Goal: Task Accomplishment & Management: Use online tool/utility

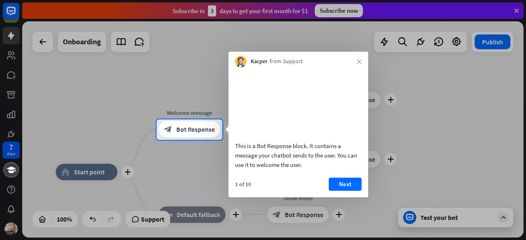
click at [469, 219] on div at bounding box center [263, 190] width 526 height 101
click at [506, 218] on div at bounding box center [263, 190] width 526 height 101
click at [340, 191] on button "Next" at bounding box center [345, 184] width 33 height 13
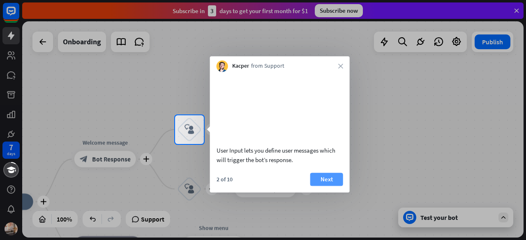
click at [331, 186] on button "Next" at bounding box center [326, 179] width 33 height 13
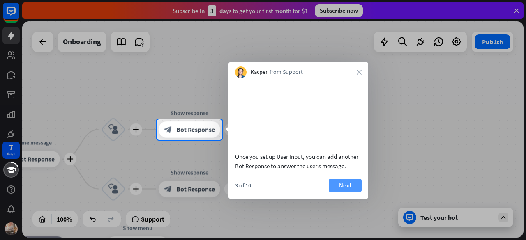
click at [350, 184] on button "Next" at bounding box center [345, 185] width 33 height 13
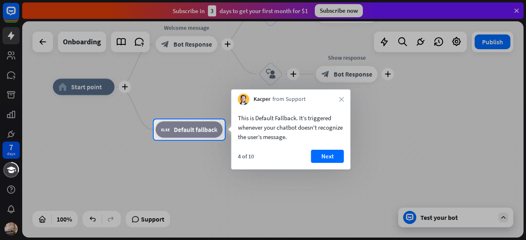
click at [333, 158] on button "Next" at bounding box center [327, 156] width 33 height 13
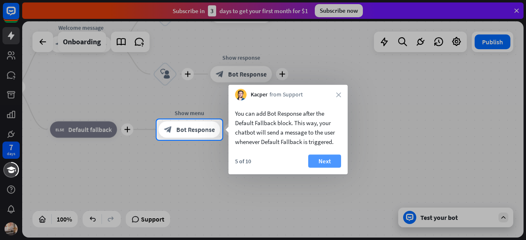
click at [329, 162] on button "Next" at bounding box center [324, 161] width 33 height 13
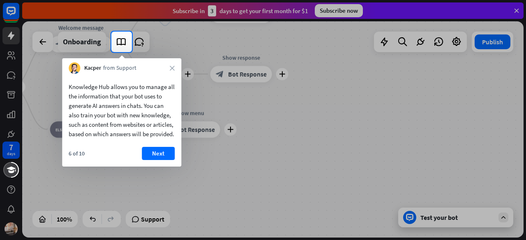
click at [147, 160] on button "Next" at bounding box center [158, 153] width 33 height 13
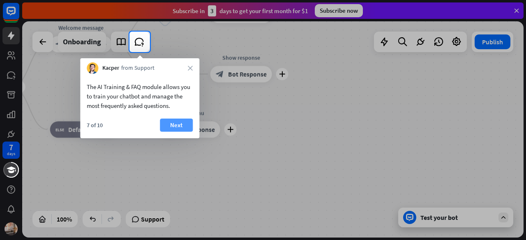
click at [178, 129] on button "Next" at bounding box center [176, 125] width 33 height 13
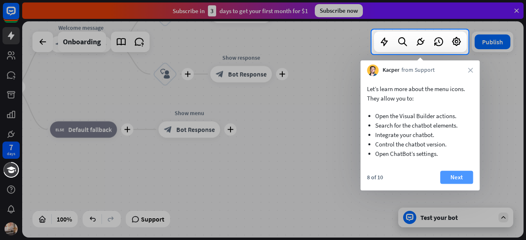
click at [462, 173] on button "Next" at bounding box center [456, 177] width 33 height 13
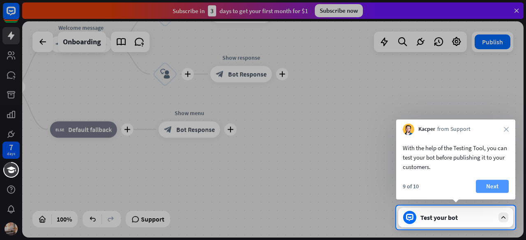
click at [496, 184] on button "Next" at bounding box center [492, 186] width 33 height 13
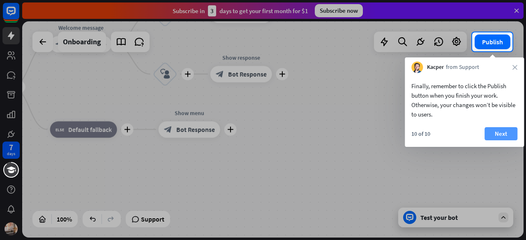
click at [503, 136] on button "Next" at bounding box center [500, 133] width 33 height 13
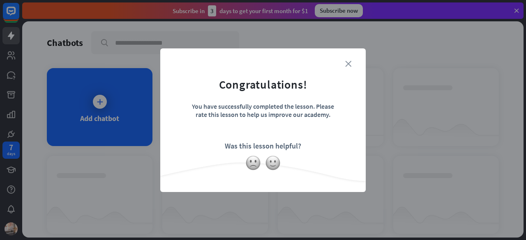
click at [350, 64] on icon "close" at bounding box center [348, 64] width 6 height 6
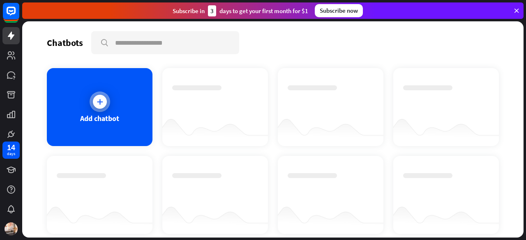
click at [102, 104] on icon at bounding box center [100, 102] width 8 height 8
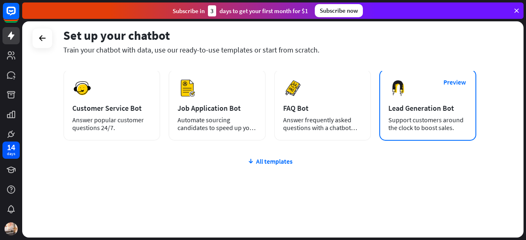
scroll to position [123, 0]
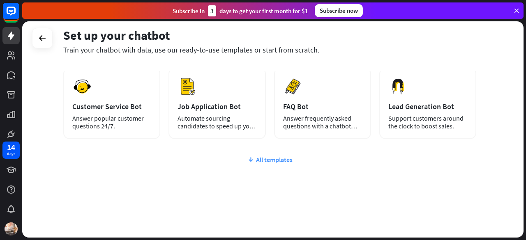
click at [255, 162] on div "All templates" at bounding box center [269, 160] width 413 height 8
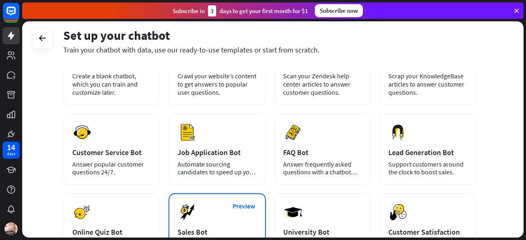
scroll to position [0, 0]
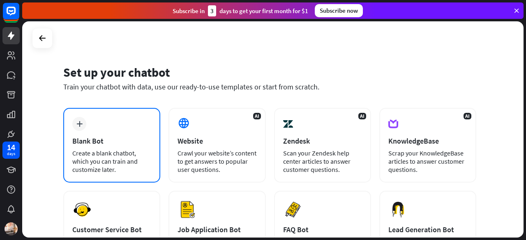
click at [76, 124] on div "plus" at bounding box center [79, 124] width 14 height 14
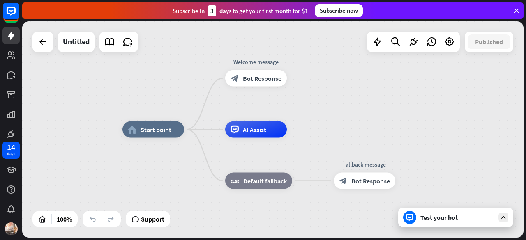
click at [39, 51] on div at bounding box center [42, 42] width 21 height 21
click at [40, 45] on icon at bounding box center [43, 42] width 10 height 10
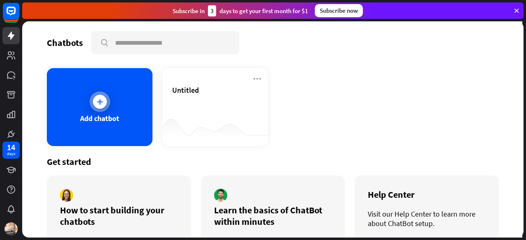
click at [99, 100] on icon at bounding box center [100, 102] width 8 height 8
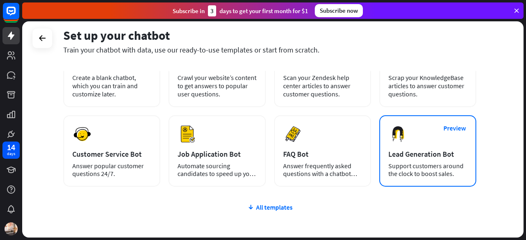
scroll to position [82, 0]
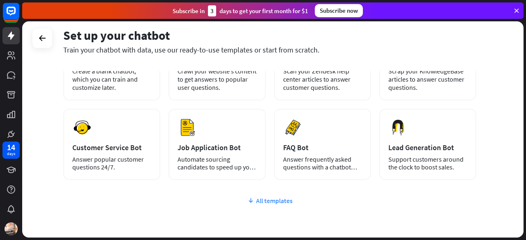
click at [280, 200] on div "All templates" at bounding box center [269, 201] width 413 height 8
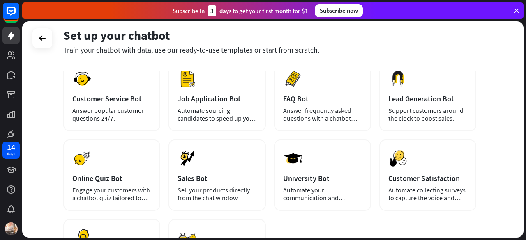
scroll to position [118, 0]
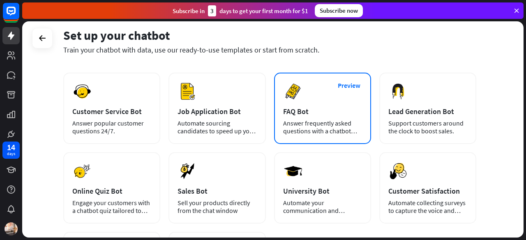
click at [300, 109] on div "FAQ Bot" at bounding box center [322, 111] width 79 height 9
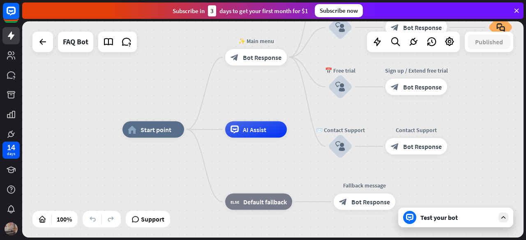
click at [9, 229] on img at bounding box center [11, 229] width 13 height 13
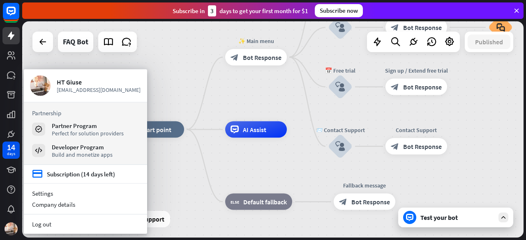
click at [186, 159] on div "home_2 Start point ✨ Main menu block_bot_response Bot Response 💲 Subscription b…" at bounding box center [372, 238] width 501 height 216
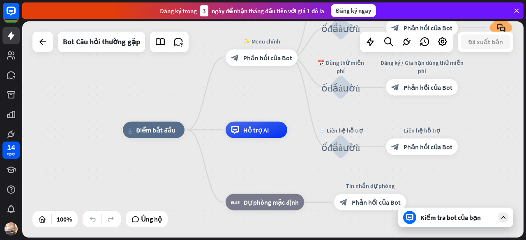
click at [489, 108] on div "nhà_2 Điểm bắt đầu ✨ Menu chính block_bot_response Phản hồi của Bot 💲 Đăng ký k…" at bounding box center [272, 129] width 501 height 216
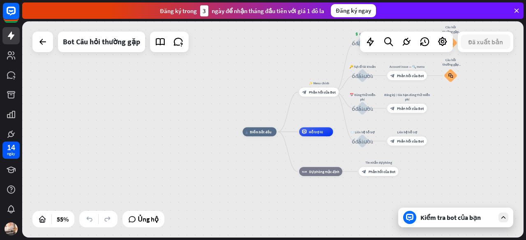
click at [461, 106] on div "nhà_2 Điểm bắt đầu ✨ Menu chính block_bot_response Phản hồi của Bot 💲 Đăng ký k…" at bounding box center [272, 129] width 501 height 216
click at [163, 42] on icon at bounding box center [160, 42] width 11 height 11
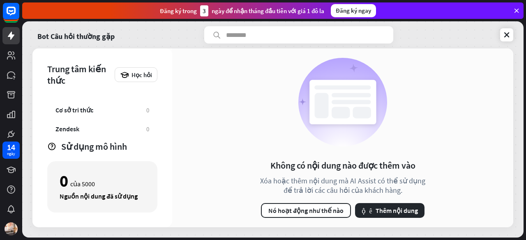
scroll to position [12, 0]
click at [392, 214] on font "Thêm nội dung" at bounding box center [396, 211] width 42 height 8
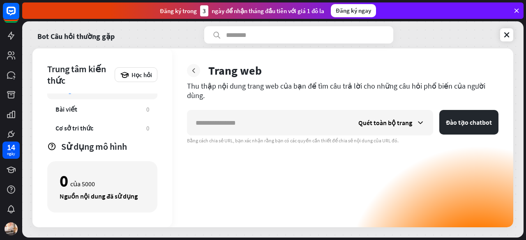
click at [198, 68] on div at bounding box center [193, 70] width 13 height 13
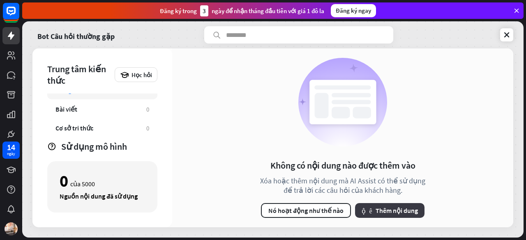
click at [373, 208] on button "cộng thêm Thêm nội dung" at bounding box center [389, 210] width 69 height 15
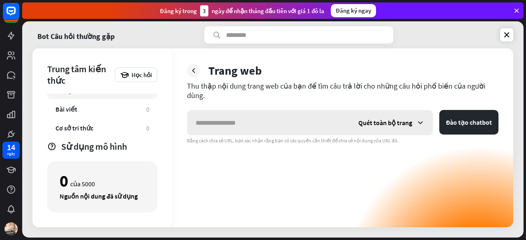
click at [419, 119] on icon at bounding box center [420, 123] width 8 height 8
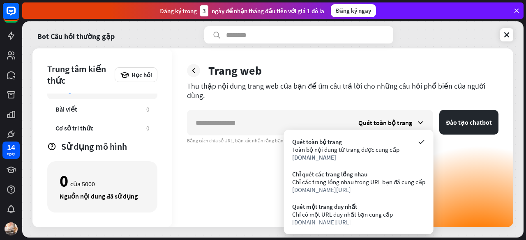
click at [241, 160] on div "Quét toàn bộ trang Đào tạo chatbot Bằng cách chia sẻ URL, bạn xác nhận rằng bạn…" at bounding box center [342, 168] width 311 height 117
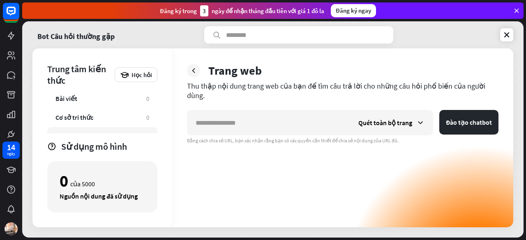
scroll to position [53, 0]
click at [68, 124] on font "Tập tin" at bounding box center [65, 125] width 21 height 8
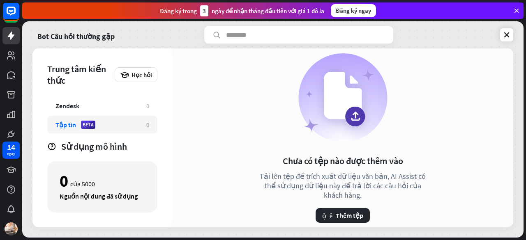
click at [357, 115] on icon at bounding box center [355, 113] width 5 height 2
click at [353, 120] on icon at bounding box center [355, 119] width 7 height 2
click at [338, 219] on font "Thêm tệp" at bounding box center [350, 216] width 28 height 8
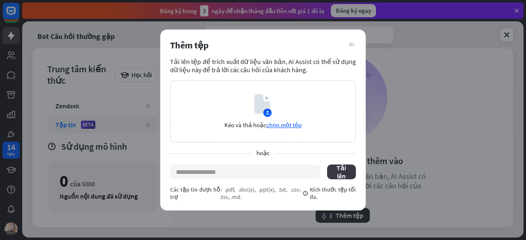
click at [336, 167] on font "Tải lên" at bounding box center [342, 172] width 16 height 16
click at [276, 121] on font "chọn một tệp" at bounding box center [283, 125] width 35 height 8
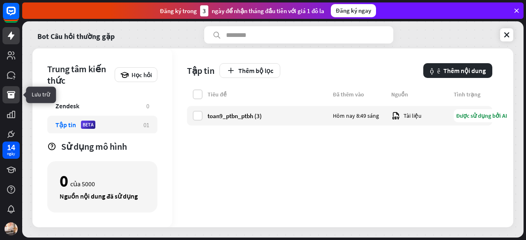
click at [12, 98] on icon at bounding box center [11, 94] width 8 height 7
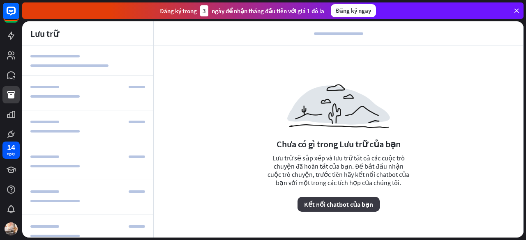
click at [329, 204] on font "Kết nối chatbot của bạn" at bounding box center [338, 204] width 69 height 8
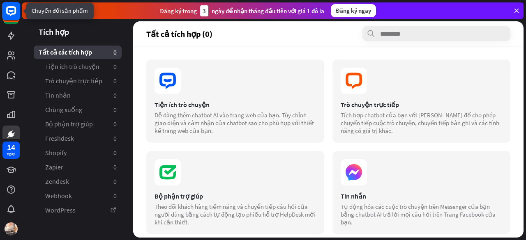
click at [10, 14] on rect at bounding box center [11, 11] width 18 height 18
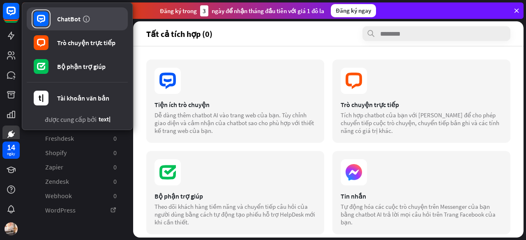
click at [69, 18] on font "ChatBot" at bounding box center [68, 19] width 23 height 8
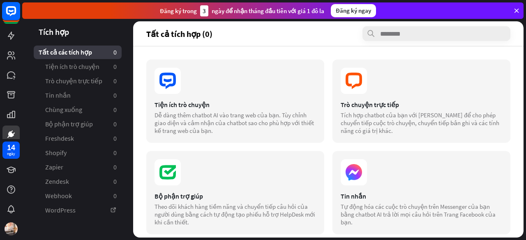
click at [14, 15] on rect at bounding box center [11, 11] width 18 height 18
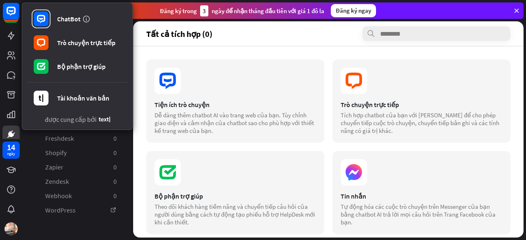
click at [220, 51] on div "Tiện ích trò chuyện Dễ dàng thêm chatbot AI vào trang web của bạn. Tùy chỉnh gi…" at bounding box center [328, 141] width 390 height 191
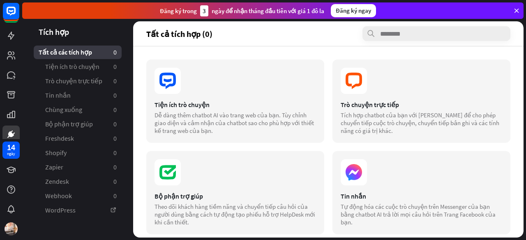
click at [518, 10] on icon at bounding box center [516, 10] width 7 height 7
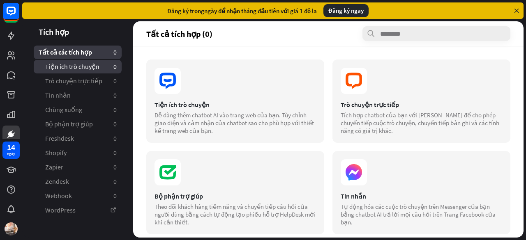
click at [62, 69] on font "Tiện ích trò chuyện" at bounding box center [72, 66] width 54 height 8
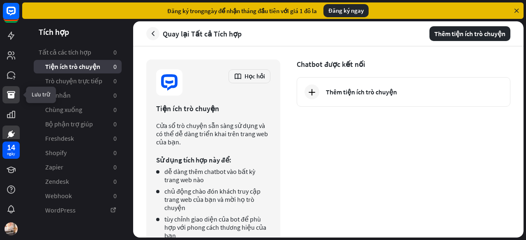
click at [11, 96] on icon at bounding box center [11, 94] width 8 height 7
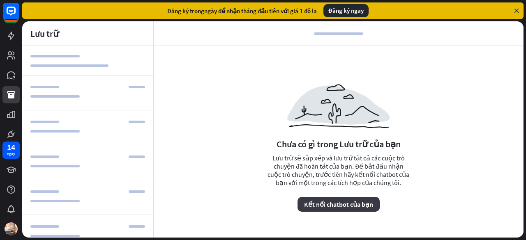
click at [353, 202] on font "Kết nối chatbot của bạn" at bounding box center [338, 204] width 69 height 8
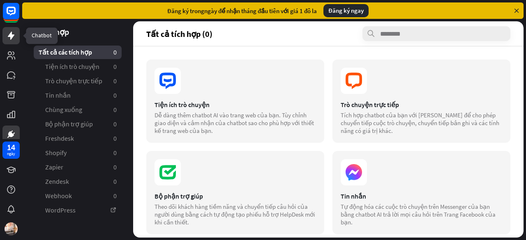
click at [8, 36] on icon at bounding box center [11, 36] width 10 height 10
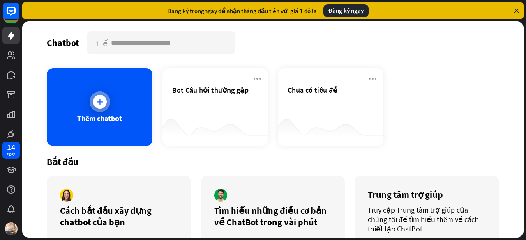
click at [102, 100] on icon at bounding box center [100, 102] width 8 height 8
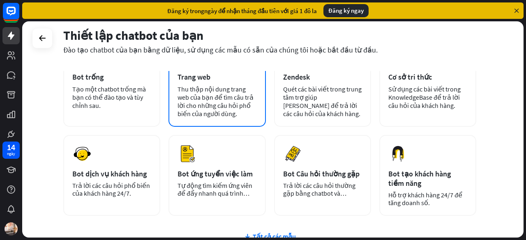
scroll to position [82, 0]
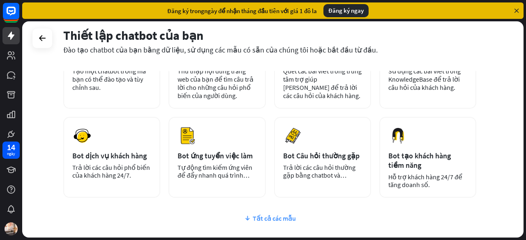
click at [283, 220] on font "Tất cả các mẫu" at bounding box center [274, 218] width 43 height 8
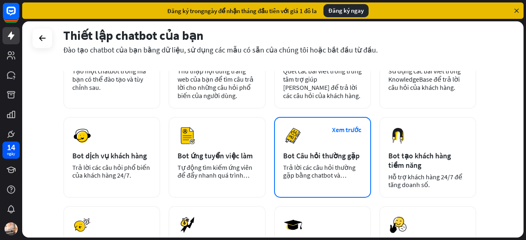
click at [323, 163] on div "Xem trước Bot Câu hỏi thường gặp Trả lời các câu hỏi thường gặp bằng chatbot và…" at bounding box center [322, 157] width 97 height 81
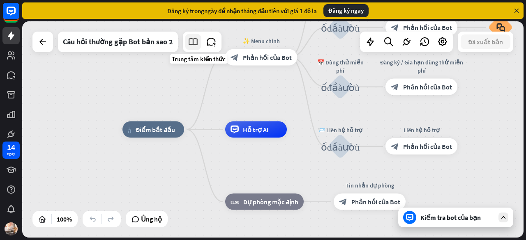
click at [190, 41] on icon at bounding box center [193, 42] width 11 height 11
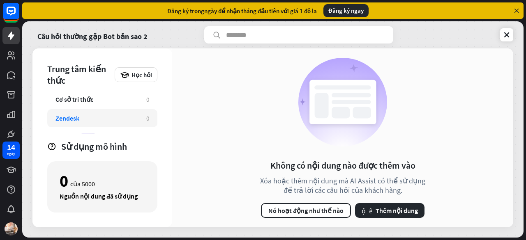
scroll to position [53, 0]
click at [68, 122] on font "Tập tin" at bounding box center [65, 125] width 21 height 8
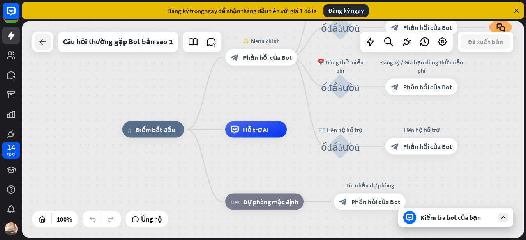
click at [43, 40] on icon at bounding box center [43, 42] width 10 height 10
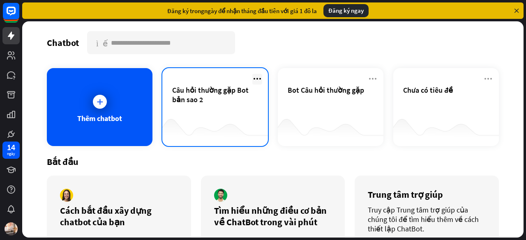
click at [252, 78] on icon at bounding box center [257, 79] width 10 height 10
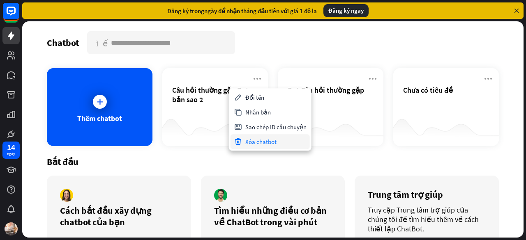
click at [259, 143] on font "Xóa chatbot" at bounding box center [260, 142] width 31 height 8
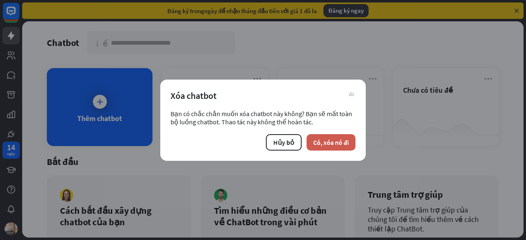
click at [324, 142] on font "Có, xóa nó đi" at bounding box center [331, 142] width 36 height 8
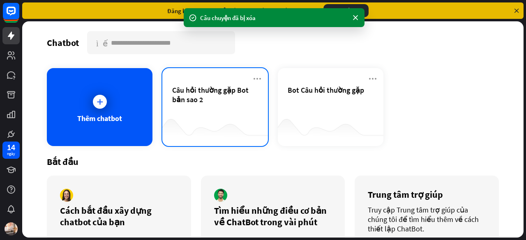
click at [206, 93] on font "Câu hỏi thường gặp Bot bản sao 2" at bounding box center [210, 94] width 76 height 19
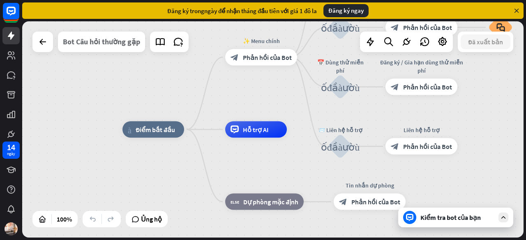
click at [132, 42] on font "Bot Câu hỏi thường gặp" at bounding box center [101, 41] width 77 height 9
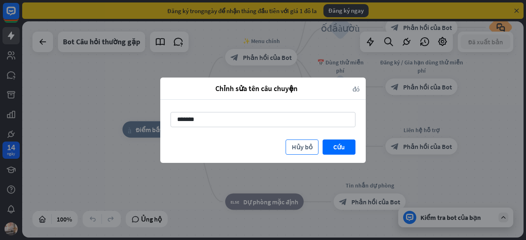
click at [302, 148] on font "Hủy bỏ" at bounding box center [302, 147] width 21 height 8
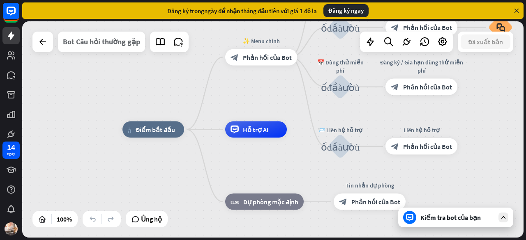
click at [138, 45] on font "Bot Câu hỏi thường gặp" at bounding box center [101, 41] width 77 height 9
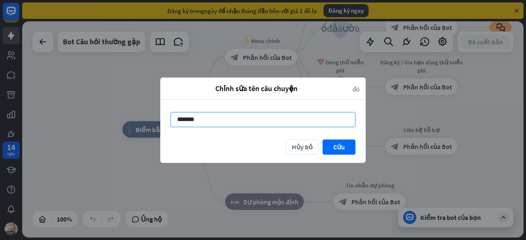
click at [295, 124] on input "*******" at bounding box center [262, 119] width 185 height 15
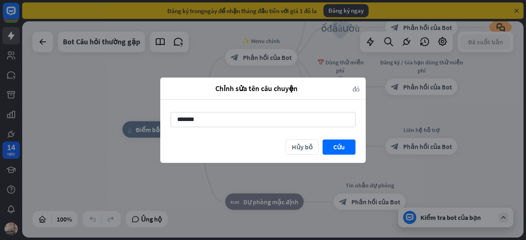
drag, startPoint x: 287, startPoint y: 124, endPoint x: 159, endPoint y: 123, distance: 128.6
click at [159, 123] on div "Chỉnh sửa tên câu chuyện đóng ******* Hủy bỏ [GEOGRAPHIC_DATA]" at bounding box center [263, 120] width 526 height 240
type input "**********"
click at [331, 145] on button "Cứu" at bounding box center [338, 147] width 33 height 15
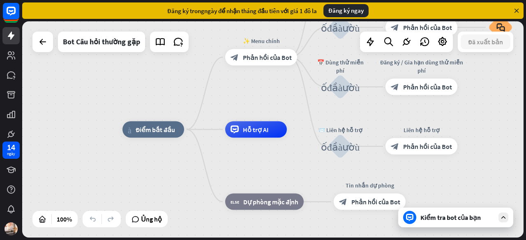
click at [132, 53] on div "nhà_2 Điểm bắt đầu ✨ Menu chính block_bot_response Phản hồi của Bot 💲 Đăng ký k…" at bounding box center [272, 129] width 501 height 216
click at [132, 44] on font "Bot Câu hỏi thường gặp" at bounding box center [101, 41] width 77 height 9
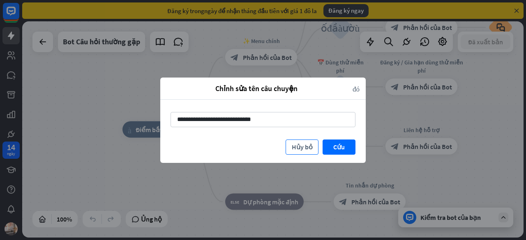
click at [299, 145] on font "Hủy bỏ" at bounding box center [302, 147] width 21 height 8
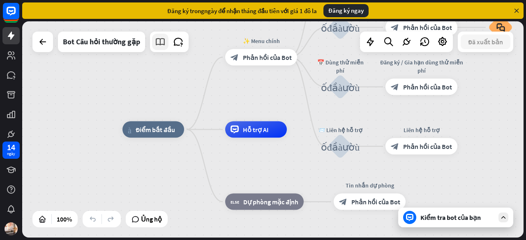
click at [163, 48] on link at bounding box center [160, 42] width 16 height 16
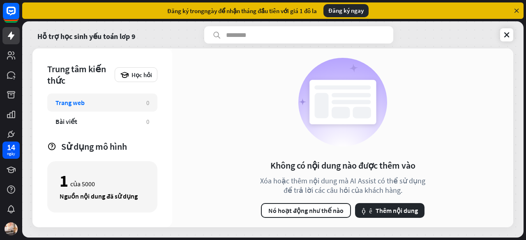
click at [81, 184] on font "của 5000" at bounding box center [82, 184] width 25 height 8
click at [67, 187] on font "1" at bounding box center [64, 181] width 9 height 21
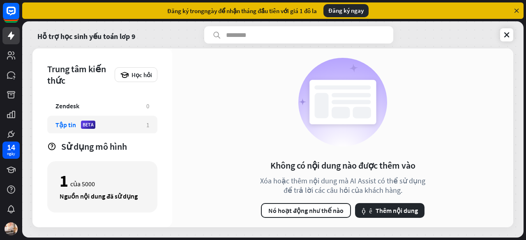
click at [69, 124] on font "Tập tin" at bounding box center [65, 125] width 21 height 8
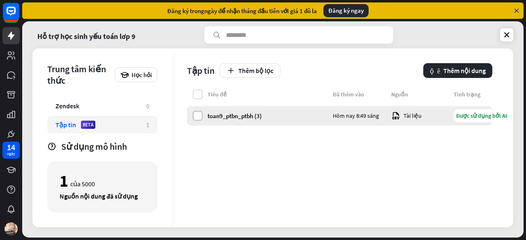
click at [198, 116] on label at bounding box center [198, 116] width 10 height 10
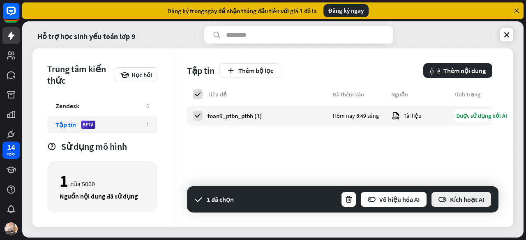
click at [463, 198] on font "Kích hoạt AI" at bounding box center [467, 200] width 35 height 8
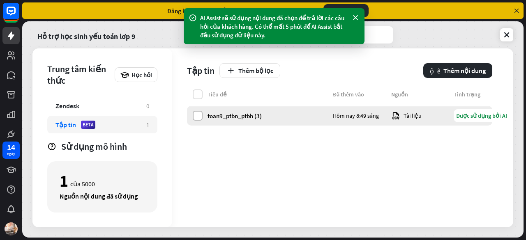
click at [196, 116] on label at bounding box center [198, 116] width 10 height 10
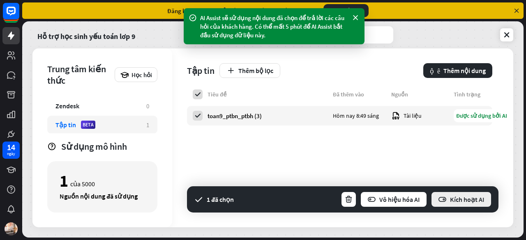
click at [467, 199] on font "Kích hoạt AI" at bounding box center [467, 200] width 35 height 8
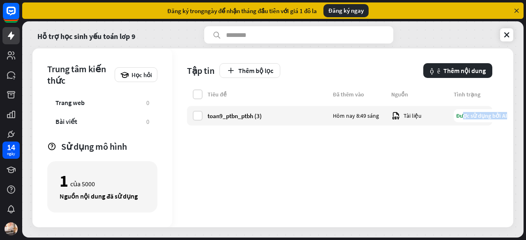
drag, startPoint x: 465, startPoint y: 115, endPoint x: 454, endPoint y: 140, distance: 27.1
click at [454, 140] on div "Tiêu đề Đã thêm vào Nguồn Tình trạng toan9_ptbn_ptbh (3) Hôm nay 8:49 sáng Tài …" at bounding box center [339, 159] width 305 height 138
click at [479, 138] on div "Tiêu đề Đã thêm vào Nguồn Tình trạng toan9_ptbn_ptbh (3) Hôm nay 8:49 sáng Tài …" at bounding box center [339, 159] width 305 height 138
click at [200, 116] on label at bounding box center [198, 116] width 10 height 10
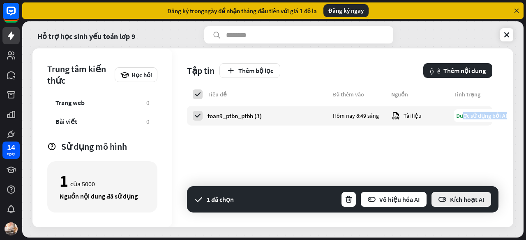
click at [444, 199] on icon "button" at bounding box center [442, 200] width 9 height 9
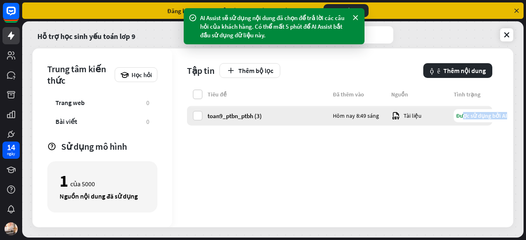
click at [492, 115] on font "Được sử dụng bởi AI" at bounding box center [481, 115] width 51 height 7
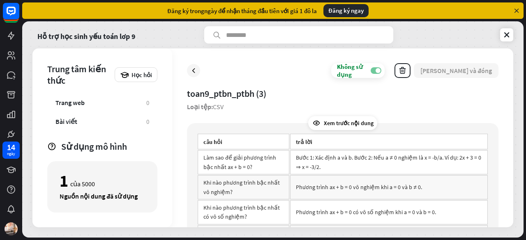
click at [381, 71] on label "TẮT" at bounding box center [376, 70] width 11 height 7
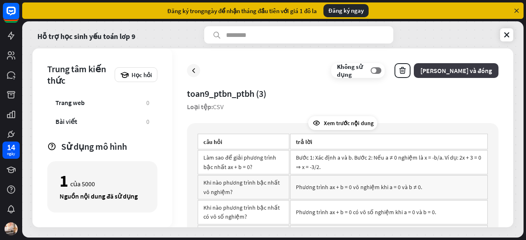
click at [465, 73] on font "[PERSON_NAME] và đóng" at bounding box center [455, 71] width 71 height 8
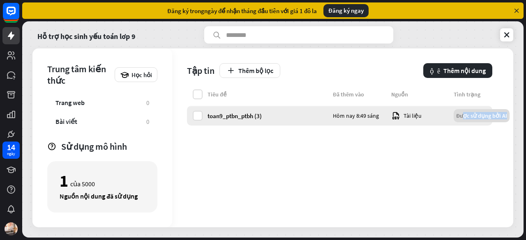
click at [472, 114] on font "Được sử dụng bởi AI" at bounding box center [481, 115] width 51 height 7
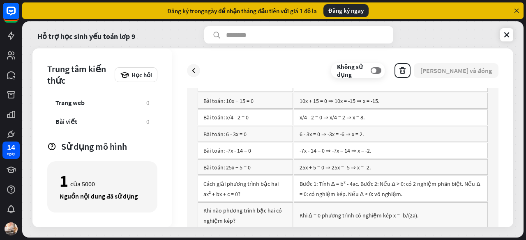
scroll to position [362, 0]
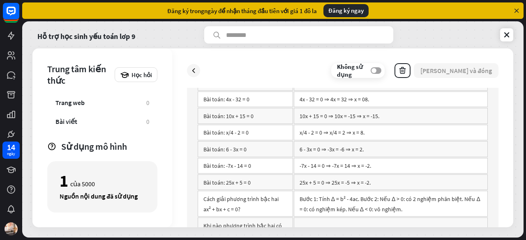
click at [385, 74] on div "Không sử dụng TẮT" at bounding box center [357, 70] width 53 height 15
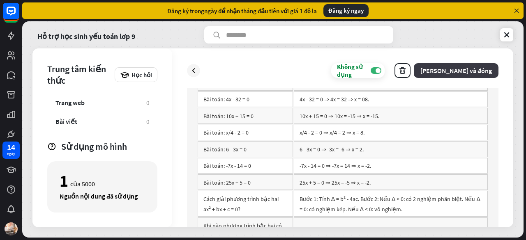
click at [483, 69] on font "[PERSON_NAME] và đóng" at bounding box center [455, 71] width 71 height 8
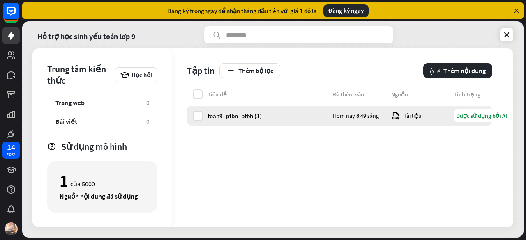
click at [473, 118] on font "Được sử dụng bởi AI" at bounding box center [481, 115] width 51 height 7
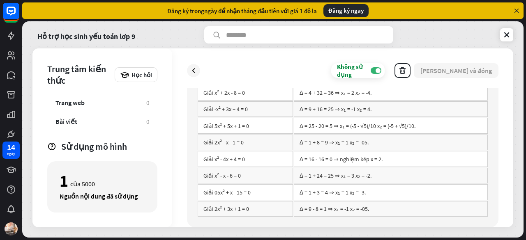
scroll to position [732, 0]
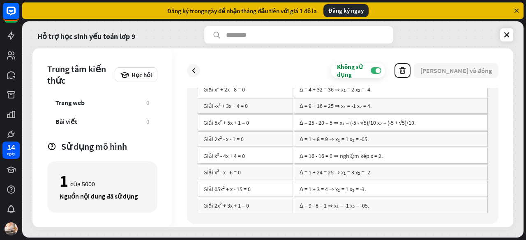
click at [248, 37] on input "text" at bounding box center [298, 34] width 189 height 17
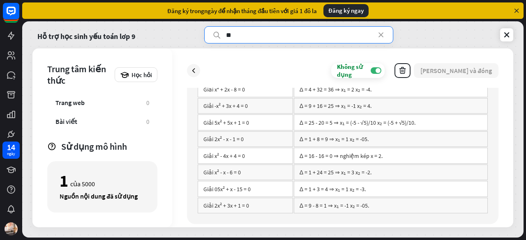
type input "*"
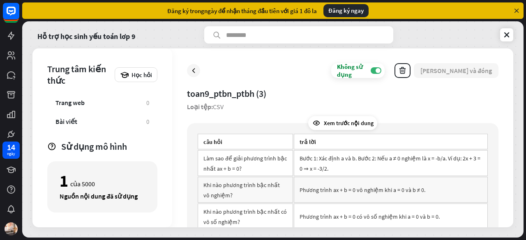
click at [371, 74] on div "Không sử dụng" at bounding box center [354, 71] width 34 height 16
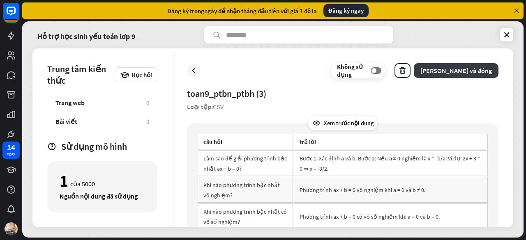
click at [476, 71] on font "[PERSON_NAME] và đóng" at bounding box center [455, 71] width 71 height 8
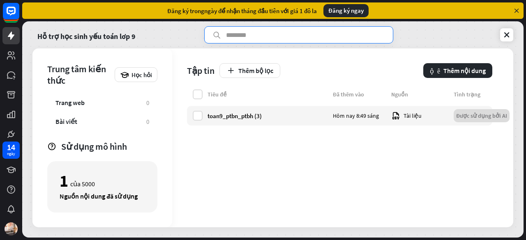
click at [242, 36] on input "text" at bounding box center [298, 34] width 189 height 17
type input "*"
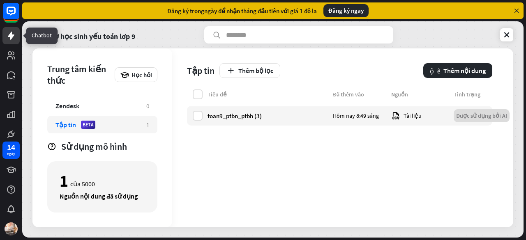
click at [7, 35] on icon at bounding box center [11, 36] width 10 height 10
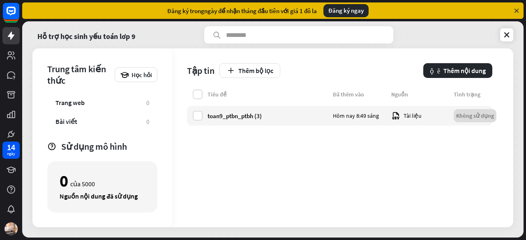
click at [519, 11] on icon at bounding box center [516, 10] width 7 height 7
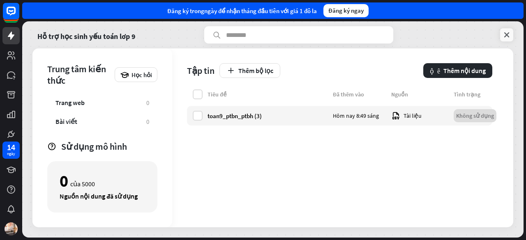
click at [505, 34] on icon at bounding box center [506, 35] width 8 height 8
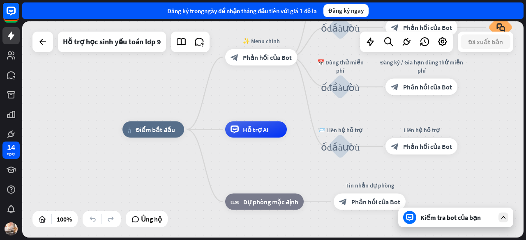
click at [442, 216] on font "Kiểm tra bot của bạn" at bounding box center [450, 218] width 60 height 8
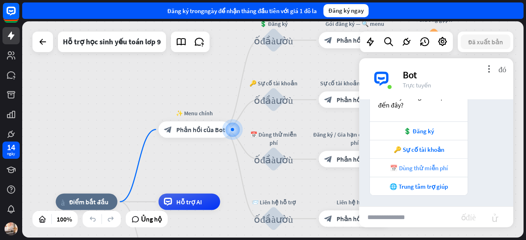
scroll to position [128, 0]
click at [398, 215] on input "text" at bounding box center [410, 217] width 102 height 21
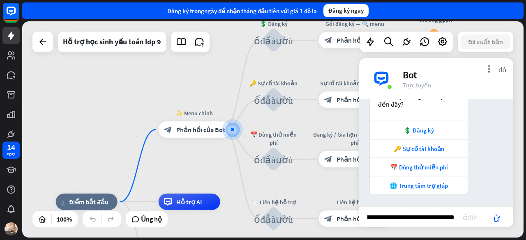
scroll to position [0, 16]
type input "**********"
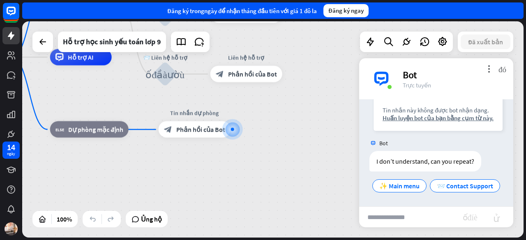
scroll to position [306, 0]
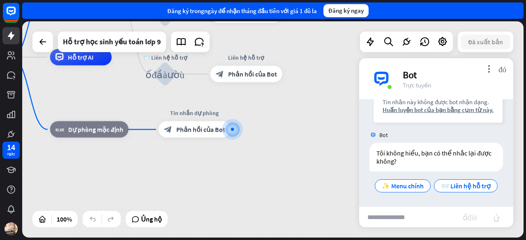
click at [383, 219] on input "text" at bounding box center [411, 217] width 104 height 21
type input "**********"
click at [493, 219] on font "gửi" at bounding box center [496, 217] width 26 height 10
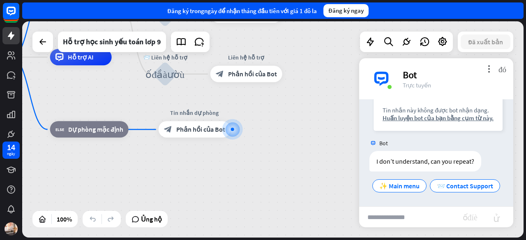
scroll to position [453, 0]
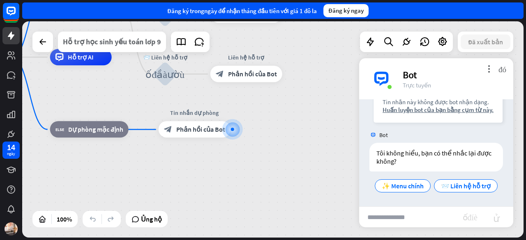
click at [114, 41] on div "Hỗ trợ học sinh yếu toán lơp 9" at bounding box center [112, 42] width 98 height 21
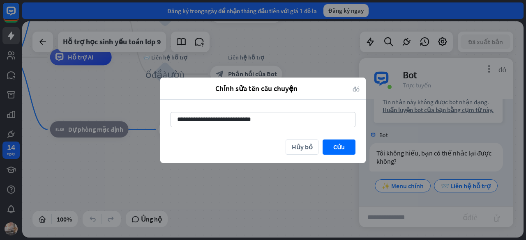
click at [352, 87] on font "đóng" at bounding box center [355, 88] width 7 height 7
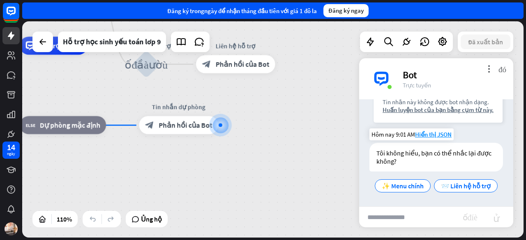
scroll to position [461, 0]
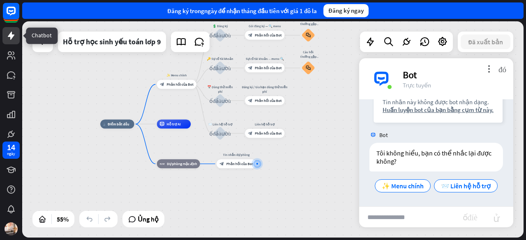
click at [9, 36] on icon at bounding box center [11, 36] width 7 height 8
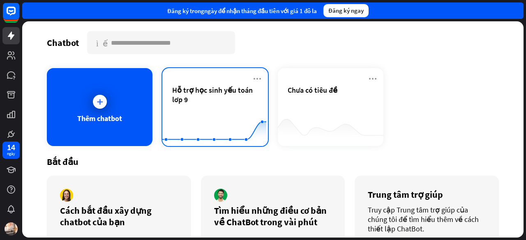
click at [191, 100] on span "Hỗ trợ học sinh yếu toán lơp 9" at bounding box center [215, 94] width 86 height 19
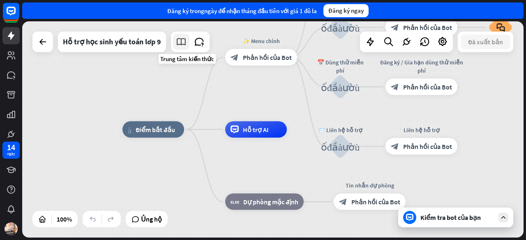
click at [182, 42] on icon at bounding box center [181, 42] width 11 height 11
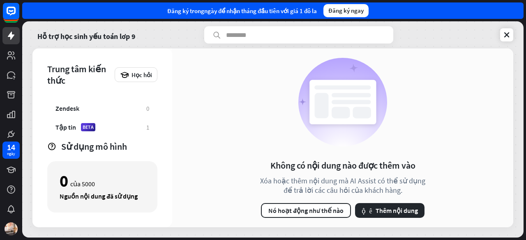
scroll to position [53, 0]
click at [73, 123] on font "Tập tin" at bounding box center [65, 125] width 21 height 8
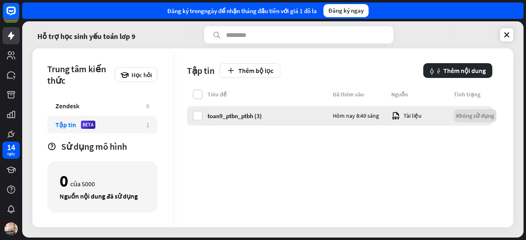
click at [477, 112] on font "Không sử dụng" at bounding box center [475, 115] width 38 height 7
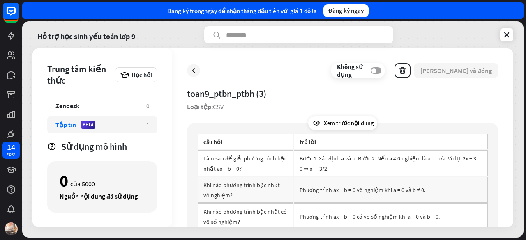
click at [381, 73] on label "TẮT" at bounding box center [376, 70] width 11 height 7
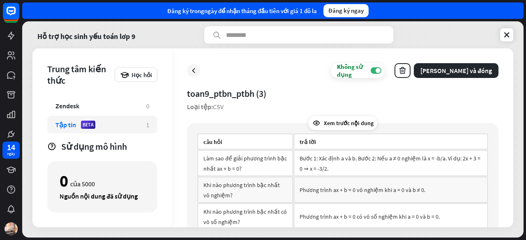
click at [481, 80] on div "Không sử dụng TẮT Lưu và đóng toan9_ptbn_ptbh (3) Loại tệp: CSV Xem trước nội d…" at bounding box center [342, 137] width 341 height 179
click at [477, 72] on font "[PERSON_NAME] và đóng" at bounding box center [455, 71] width 71 height 8
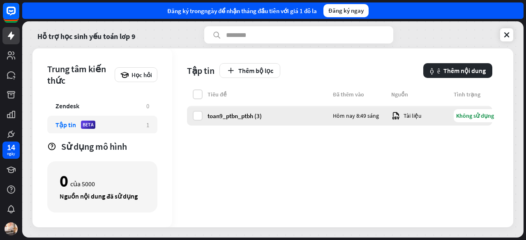
click at [479, 116] on font "Không sử dụng" at bounding box center [475, 115] width 38 height 7
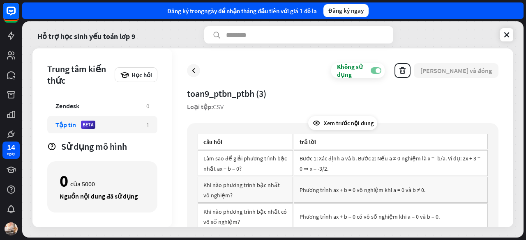
click at [380, 72] on span at bounding box center [377, 70] width 5 height 5
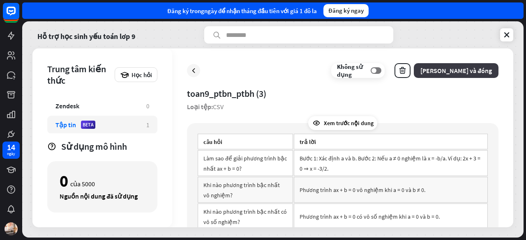
click at [487, 67] on font "[PERSON_NAME] và đóng" at bounding box center [455, 71] width 71 height 8
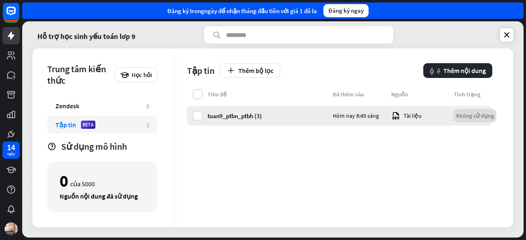
click at [475, 124] on div "toan9_ptbn_ptbh (3) Hôm nay 8:49 sáng Tài liệu Không sử dụng" at bounding box center [339, 116] width 305 height 20
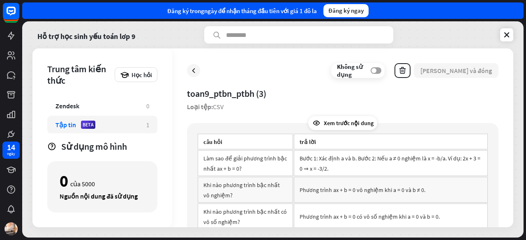
click at [381, 70] on label "TẮT" at bounding box center [376, 70] width 11 height 7
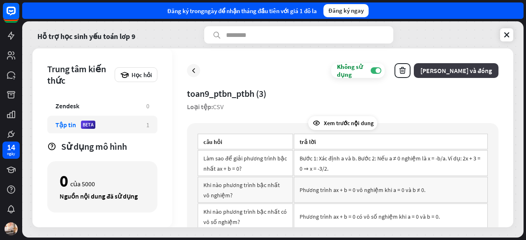
click at [473, 69] on font "[PERSON_NAME] và đóng" at bounding box center [455, 71] width 71 height 8
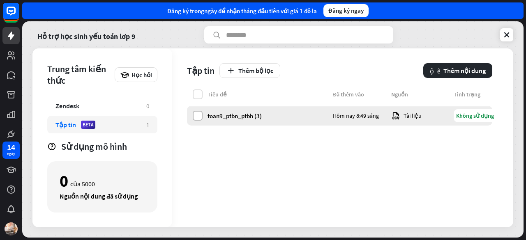
click at [196, 115] on label at bounding box center [198, 116] width 10 height 10
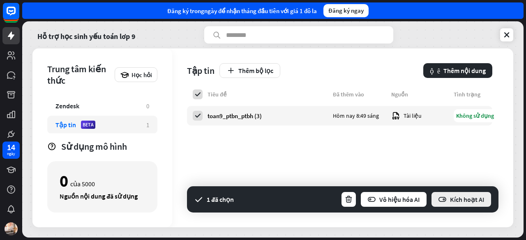
click at [473, 202] on font "Kích hoạt AI" at bounding box center [467, 200] width 35 height 8
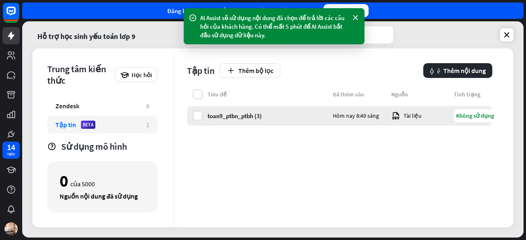
click at [473, 115] on font "Không sử dụng" at bounding box center [475, 115] width 38 height 7
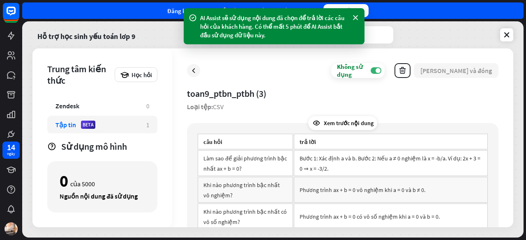
click at [385, 74] on div "Không sử dụng TẮT" at bounding box center [357, 70] width 53 height 15
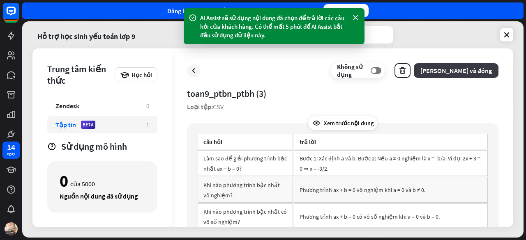
click at [487, 69] on font "[PERSON_NAME] và đóng" at bounding box center [455, 71] width 71 height 8
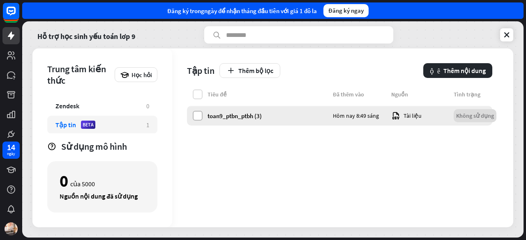
click at [197, 115] on label at bounding box center [198, 116] width 10 height 10
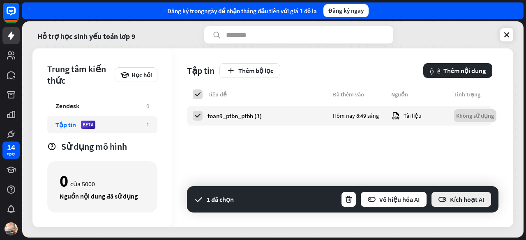
click at [462, 202] on font "Kích hoạt AI" at bounding box center [467, 200] width 35 height 8
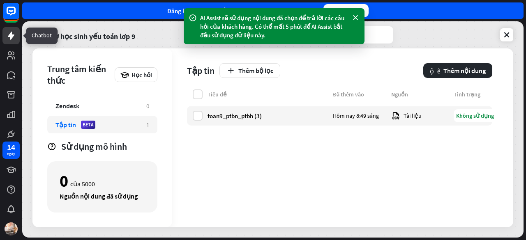
click at [11, 36] on icon at bounding box center [11, 36] width 7 height 8
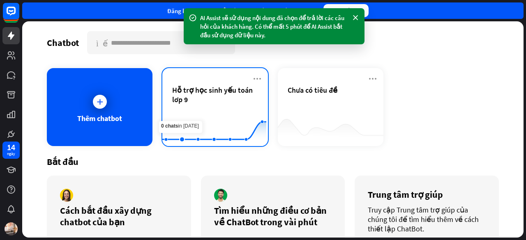
click at [212, 94] on font "Hỗ trợ học sinh yếu toán lơp 9" at bounding box center [212, 94] width 81 height 19
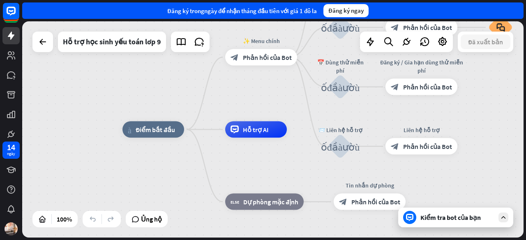
click at [451, 215] on font "Kiểm tra bot của bạn" at bounding box center [450, 218] width 60 height 8
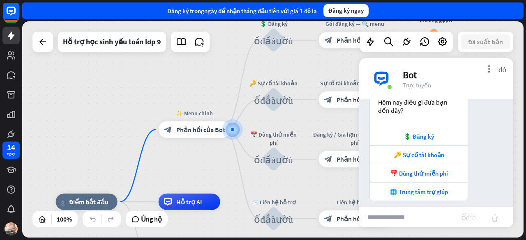
scroll to position [128, 0]
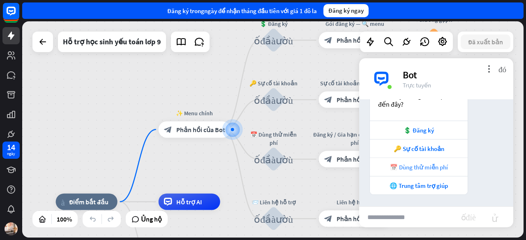
click at [435, 166] on font "📅 Dùng thử miễn phí" at bounding box center [419, 167] width 58 height 8
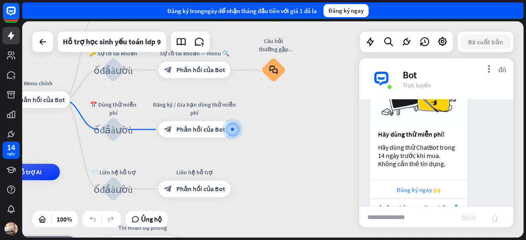
scroll to position [369, 0]
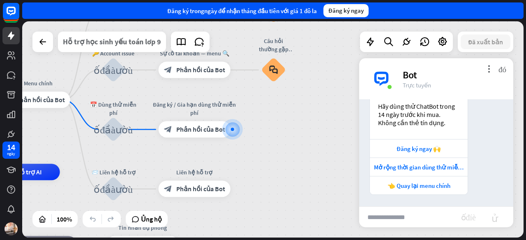
click at [121, 42] on font "Hỗ trợ học sinh yếu toán lơp 9" at bounding box center [112, 41] width 98 height 9
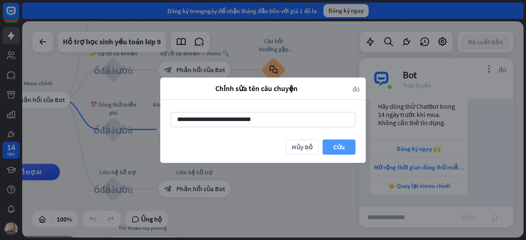
click at [339, 148] on font "Cứu" at bounding box center [339, 147] width 12 height 8
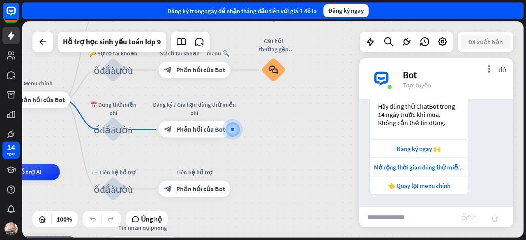
click at [403, 219] on input "text" at bounding box center [410, 217] width 102 height 21
type input "**********"
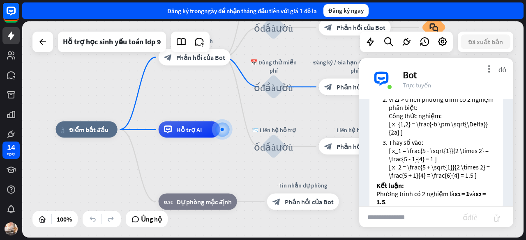
scroll to position [597, 0]
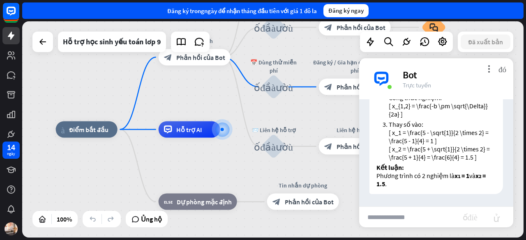
click at [421, 13] on div "Đăng ký trong ngày để nhận tháng đầu tiên với giá 1 đô la Đăng ký ngay" at bounding box center [272, 10] width 501 height 16
click at [402, 214] on input "text" at bounding box center [411, 217] width 104 height 21
type input "*"
type input "**********"
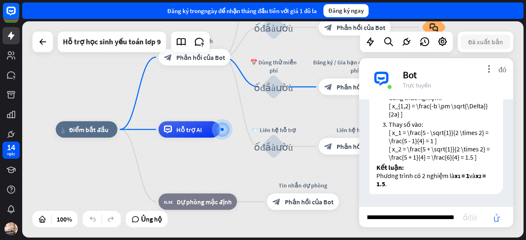
click at [494, 219] on font "gửi" at bounding box center [496, 217] width 26 height 10
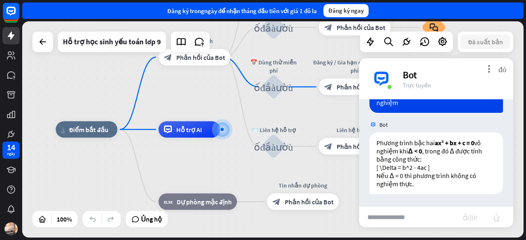
scroll to position [727, 0]
click at [394, 214] on input "text" at bounding box center [411, 217] width 104 height 21
type input "**********"
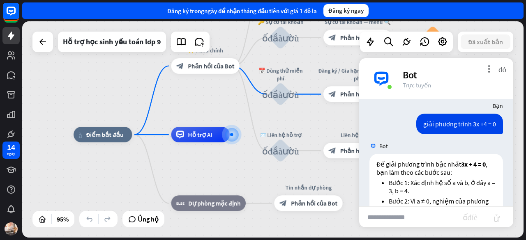
scroll to position [879, 0]
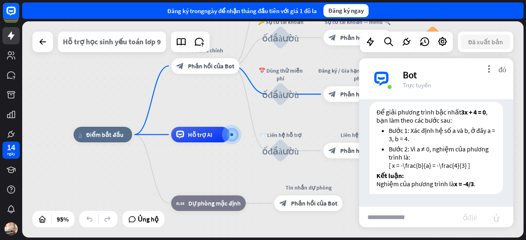
click at [107, 44] on font "Hỗ trợ học sinh yếu toán lơp 9" at bounding box center [112, 41] width 98 height 9
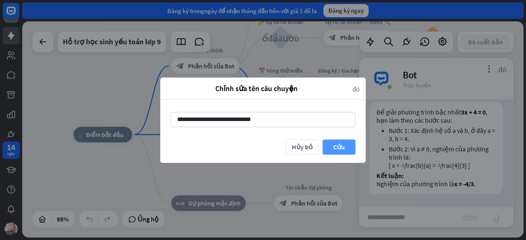
click at [344, 140] on button "Cứu" at bounding box center [338, 147] width 33 height 15
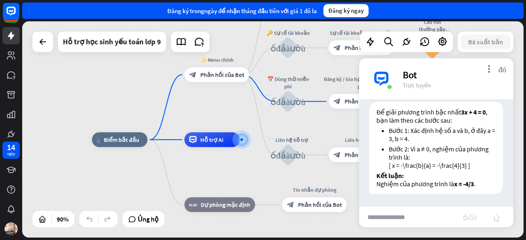
click at [411, 220] on input "text" at bounding box center [411, 217] width 104 height 21
type input "*"
type input "**********"
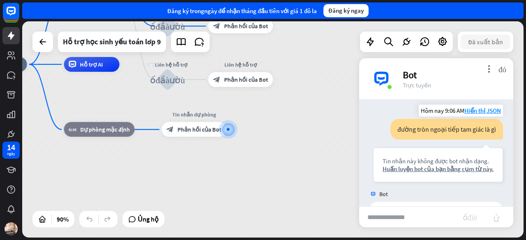
scroll to position [1057, 0]
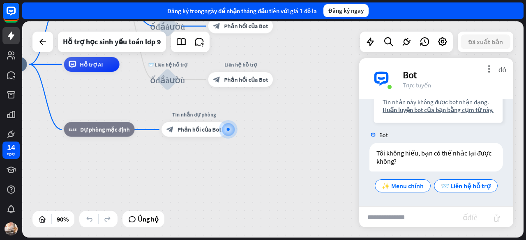
click at [394, 211] on input "text" at bounding box center [411, 217] width 104 height 21
type input "**********"
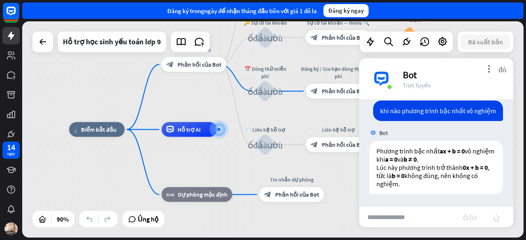
scroll to position [1140, 0]
click at [15, 32] on icon at bounding box center [11, 36] width 10 height 10
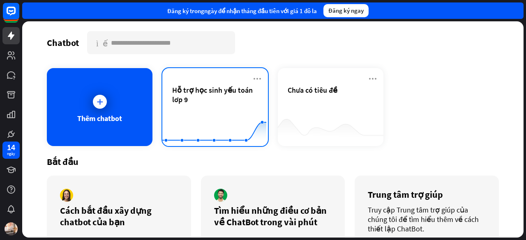
click at [195, 94] on font "Hỗ trợ học sinh yếu toán lơp 9" at bounding box center [212, 94] width 81 height 19
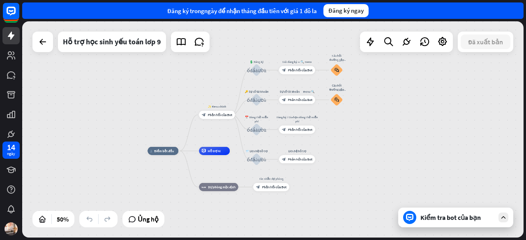
drag, startPoint x: 403, startPoint y: 108, endPoint x: 364, endPoint y: 144, distance: 53.8
click at [364, 144] on div "nhà_2 Điểm bắt đầu ✨ Menu chính block_bot_response Phản hồi của Bot 💲 Đăng ký k…" at bounding box center [272, 129] width 501 height 216
click at [182, 42] on icon at bounding box center [181, 42] width 11 height 11
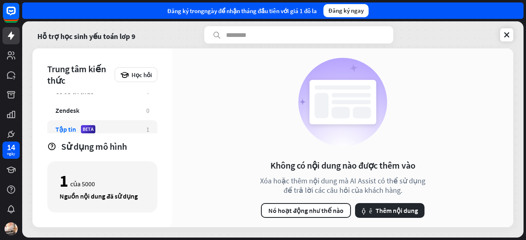
scroll to position [53, 0]
click at [68, 126] on font "Tập tin" at bounding box center [65, 125] width 21 height 8
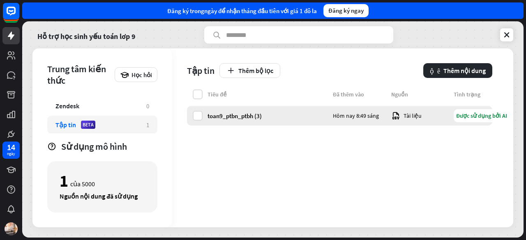
click at [477, 120] on div "Được sử dụng bởi AI" at bounding box center [482, 115] width 56 height 13
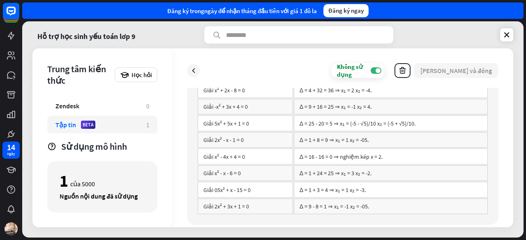
scroll to position [732, 0]
click at [501, 35] on link at bounding box center [506, 34] width 13 height 13
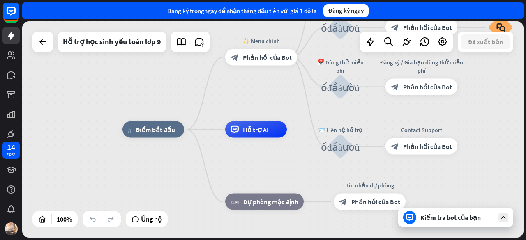
click at [446, 219] on font "Kiểm tra bot của bạn" at bounding box center [450, 218] width 60 height 8
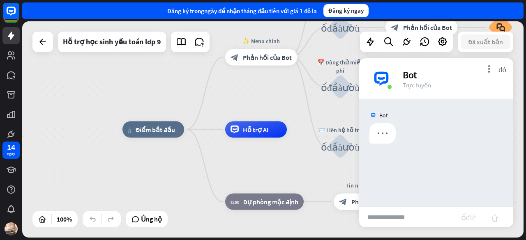
click at [392, 216] on input "text" at bounding box center [410, 217] width 102 height 21
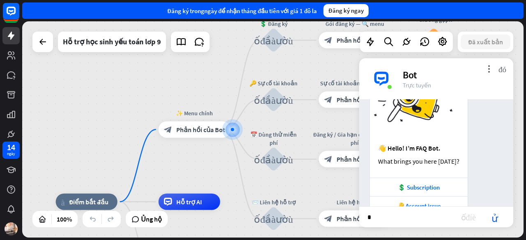
scroll to position [111, 0]
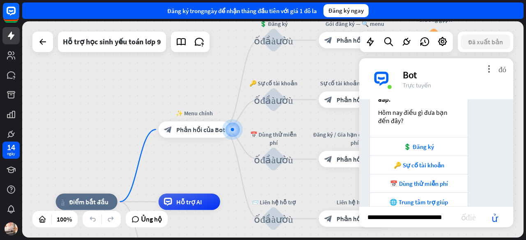
type input "**********"
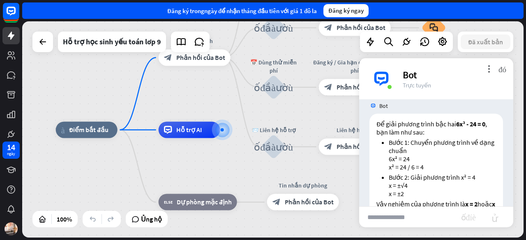
scroll to position [297, 0]
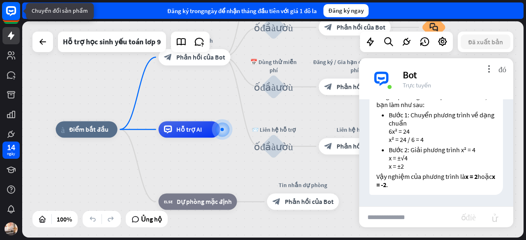
click at [11, 21] on rect at bounding box center [10, 13] width 17 height 17
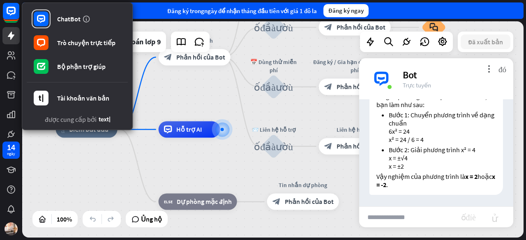
click at [217, 97] on div "nhà_2 Điểm bắt đầu ✨ Menu chính block_bot_response Phản hồi của Bot 💲 Đăng ký k…" at bounding box center [272, 129] width 501 height 216
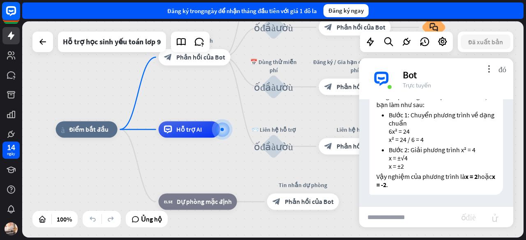
click at [11, 15] on icon at bounding box center [11, 11] width 10 height 10
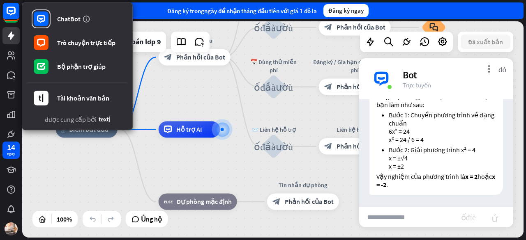
click at [175, 93] on div "nhà_2 Điểm bắt đầu ✨ Main menu block_bot_response Phản hồi của Bot 💲 Đăng ký kh…" at bounding box center [272, 129] width 501 height 216
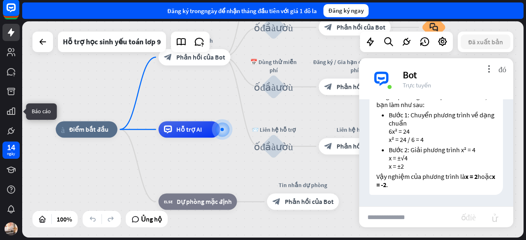
scroll to position [3, 0]
click at [43, 46] on icon at bounding box center [43, 42] width 10 height 10
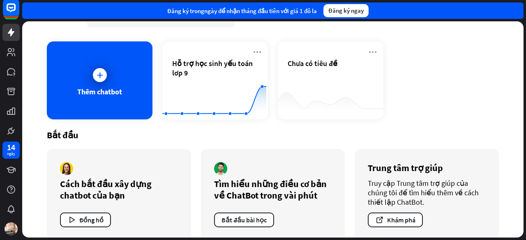
scroll to position [39, 0]
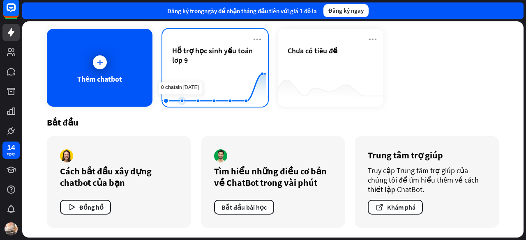
click at [189, 58] on span "Hỗ trợ học sinh yếu toán lơp 9" at bounding box center [215, 55] width 86 height 19
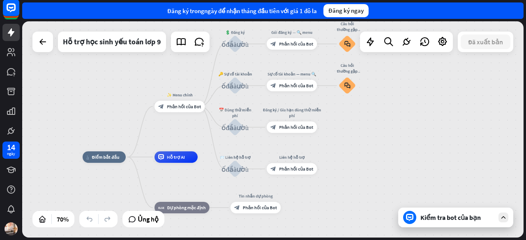
drag, startPoint x: 303, startPoint y: 81, endPoint x: 147, endPoint y: 127, distance: 162.5
click at [147, 127] on div "nhà_2 Điểm bắt đầu ✨ Menu chính block_bot_response Phản hồi của Bot 💲 Đăng ký k…" at bounding box center [272, 129] width 501 height 216
click at [11, 131] on icon at bounding box center [11, 131] width 5 height 5
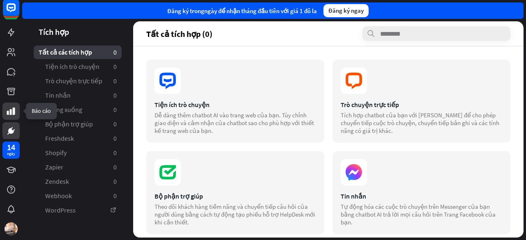
click at [10, 115] on icon at bounding box center [11, 111] width 10 height 10
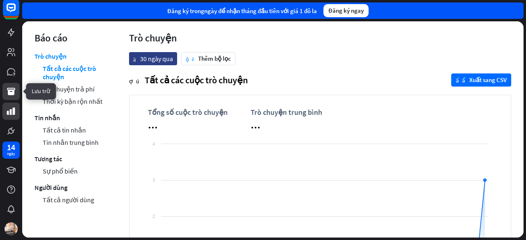
click at [11, 93] on icon at bounding box center [11, 91] width 8 height 7
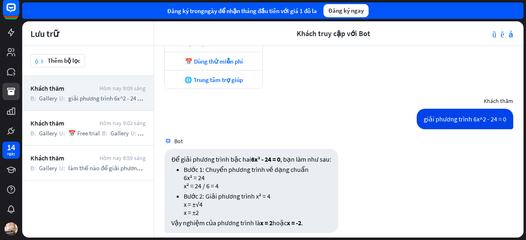
scroll to position [188, 0]
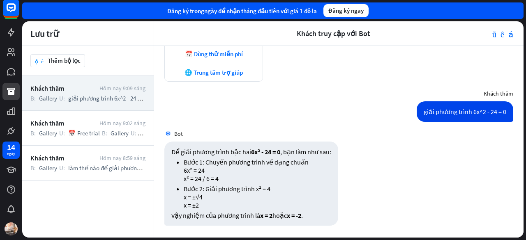
click at [138, 100] on span "giải phương trình 6x^2 - 24 = 0" at bounding box center [106, 98] width 76 height 8
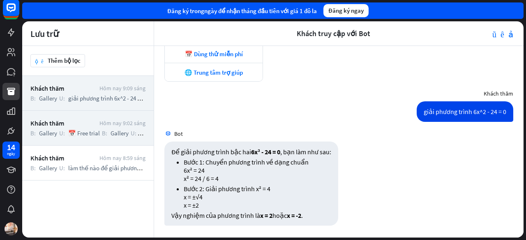
click at [115, 135] on span "Gallery" at bounding box center [120, 133] width 18 height 8
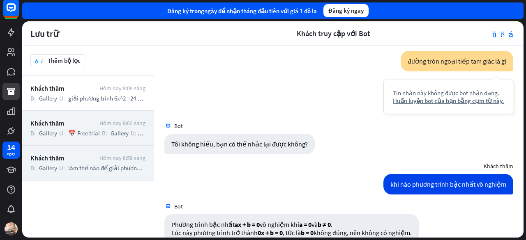
scroll to position [891, 0]
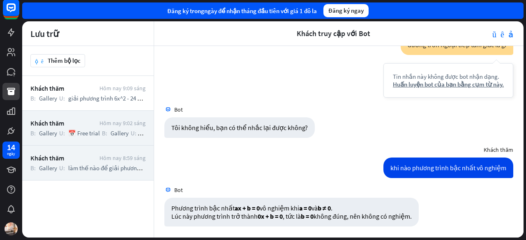
click at [58, 158] on font "Khách thăm" at bounding box center [47, 158] width 34 height 8
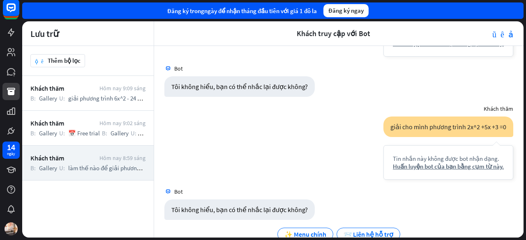
scroll to position [312, 0]
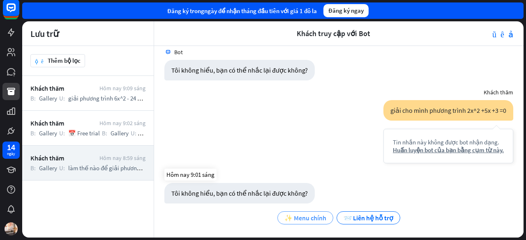
click at [290, 216] on font "✨ Menu chính" at bounding box center [305, 218] width 42 height 8
click at [303, 220] on font "✨ Menu chính" at bounding box center [305, 218] width 42 height 8
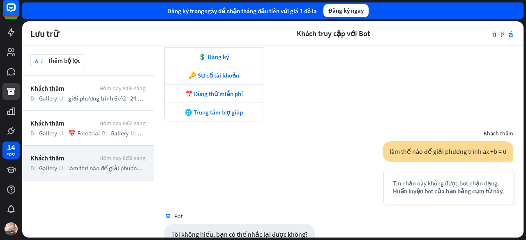
scroll to position [0, 0]
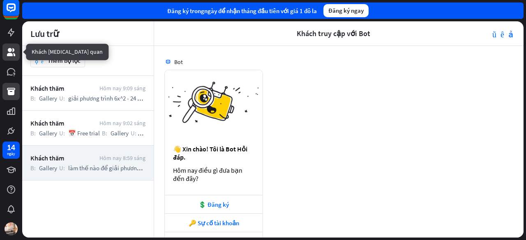
click at [7, 51] on icon at bounding box center [11, 52] width 10 height 10
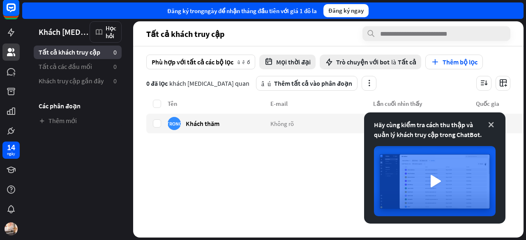
click at [494, 124] on icon at bounding box center [491, 125] width 8 height 8
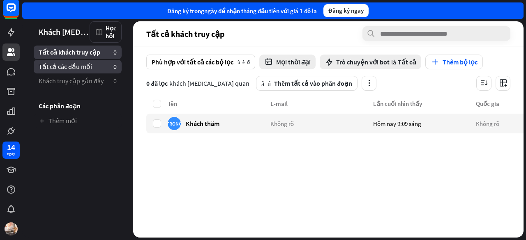
click at [67, 70] on font "Tất cả các đầu mối" at bounding box center [65, 66] width 53 height 8
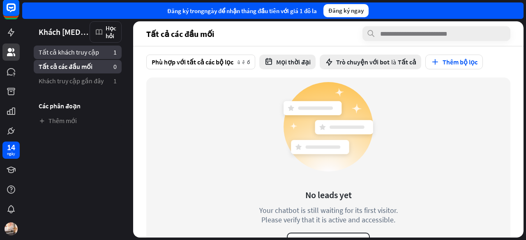
click at [68, 55] on font "Tất cả khách truy cập" at bounding box center [69, 52] width 60 height 8
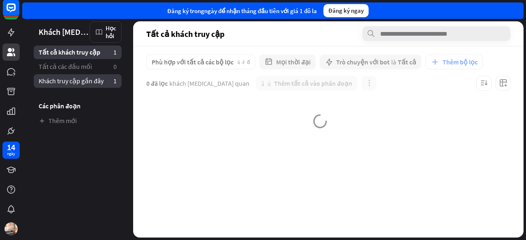
click at [72, 84] on font "Khách truy cập gần đây" at bounding box center [71, 81] width 65 height 8
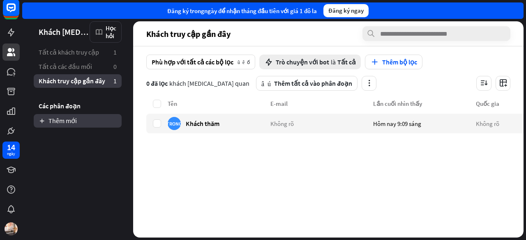
click at [63, 122] on font "Thêm mới" at bounding box center [62, 121] width 28 height 8
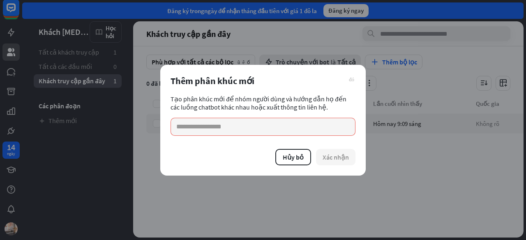
click at [350, 80] on font "đóng" at bounding box center [351, 78] width 5 height 5
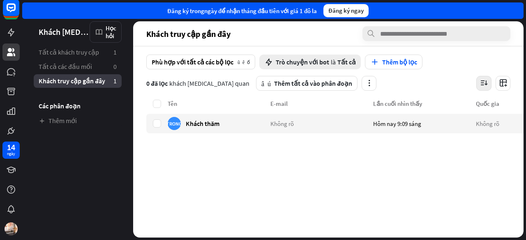
click at [481, 81] on icon "button" at bounding box center [483, 83] width 9 height 9
click at [499, 83] on icon "button" at bounding box center [503, 83] width 9 height 9
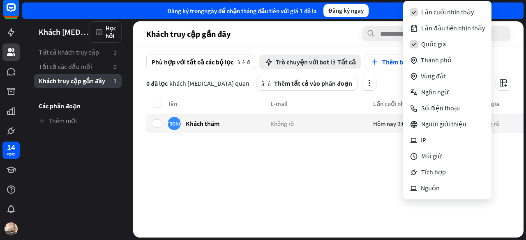
click at [498, 53] on div "Phù hợp với tất cả các bộ lọc mũi tên xuống Trò chuyện với bot là Tất cả Thêm b…" at bounding box center [328, 72] width 390 height 53
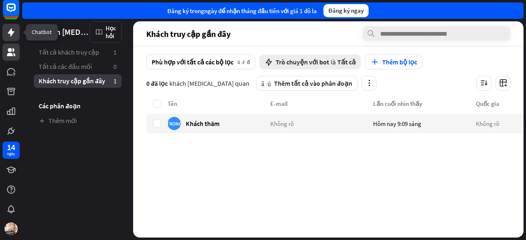
click at [13, 35] on icon at bounding box center [11, 33] width 10 height 10
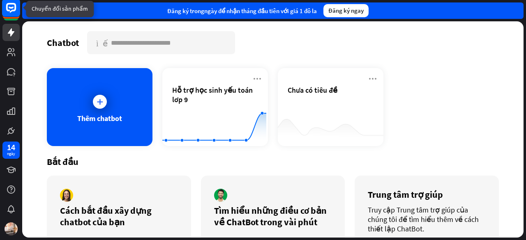
click at [14, 11] on rect at bounding box center [11, 8] width 18 height 18
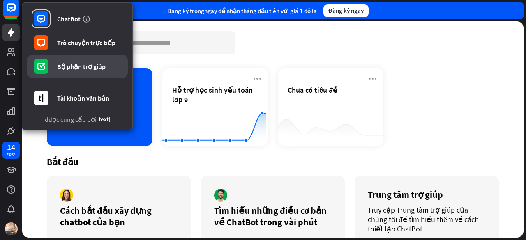
click at [92, 65] on font "Bộ phận trợ giúp" at bounding box center [81, 66] width 48 height 8
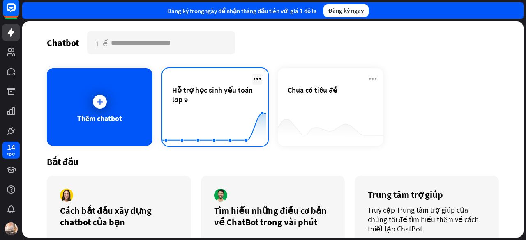
click at [253, 78] on icon at bounding box center [257, 79] width 10 height 10
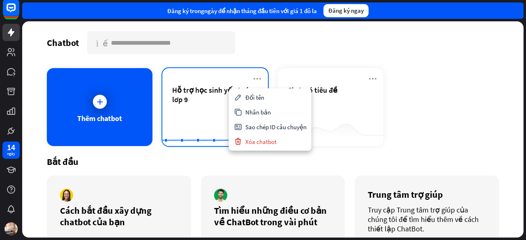
click at [209, 90] on font "Hỗ trợ học sinh yếu toán lơp 9" at bounding box center [212, 94] width 81 height 19
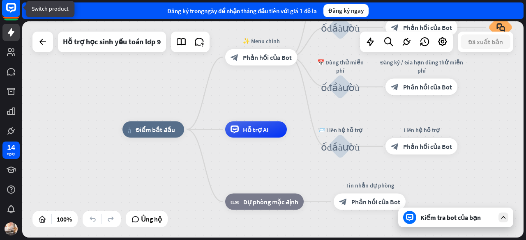
click at [14, 8] on rect at bounding box center [11, 8] width 18 height 18
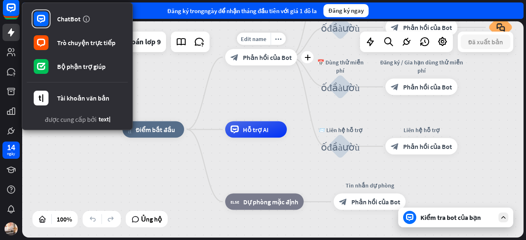
click at [225, 49] on div "Edit name more_horiz plus ✨ Menu chính block_bot_response Phản hồi của Bot" at bounding box center [261, 57] width 72 height 16
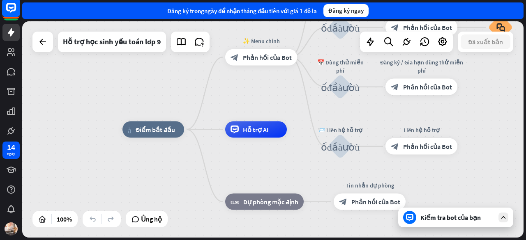
click at [10, 8] on icon at bounding box center [11, 8] width 5 height 2
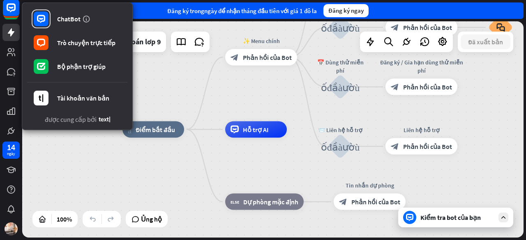
click at [187, 86] on div "Chỉnh sửa tên more_yellow nhà_2 Điểm bắt đầu ✨ Menu chính block_bot_response Ph…" at bounding box center [272, 129] width 501 height 216
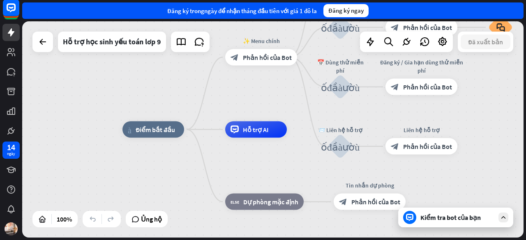
click at [462, 221] on font "Kiểm tra bot của bạn" at bounding box center [450, 218] width 60 height 8
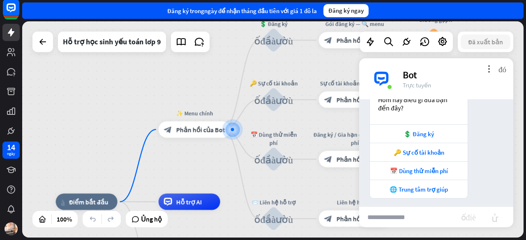
scroll to position [128, 0]
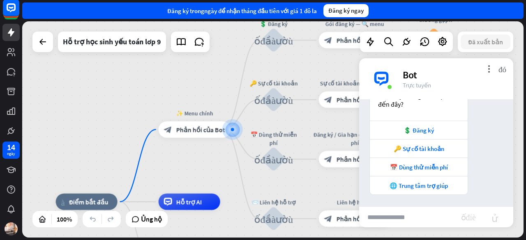
click at [418, 216] on input "text" at bounding box center [410, 217] width 102 height 21
type input "*"
type input "**********"
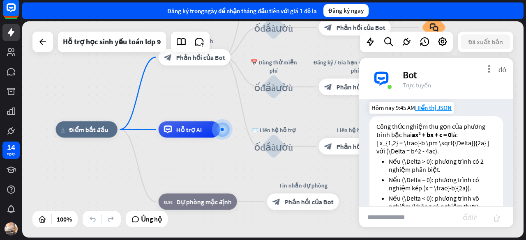
scroll to position [274, 0]
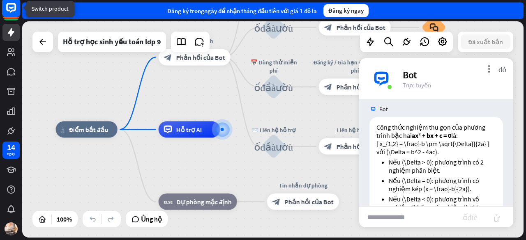
click at [15, 12] on rect at bounding box center [11, 8] width 18 height 18
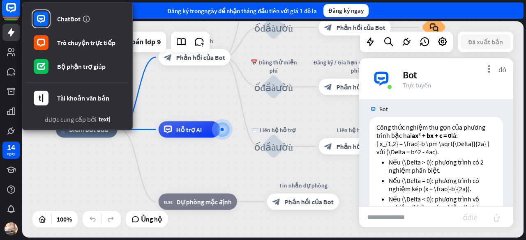
click at [15, 7] on icon at bounding box center [11, 8] width 10 height 10
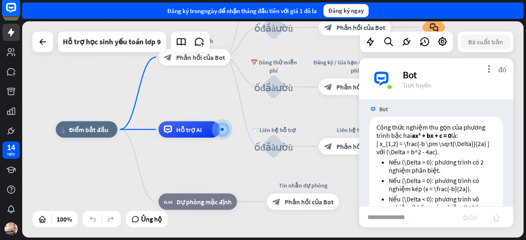
click at [15, 7] on icon at bounding box center [11, 8] width 10 height 10
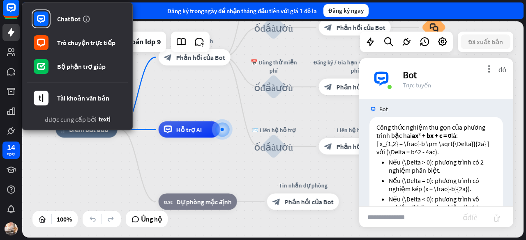
click at [477, 16] on div "Đăng ký trong ngày để nhận tháng đầu tiên với giá 1 đô la Đăng ký ngay" at bounding box center [272, 10] width 501 height 16
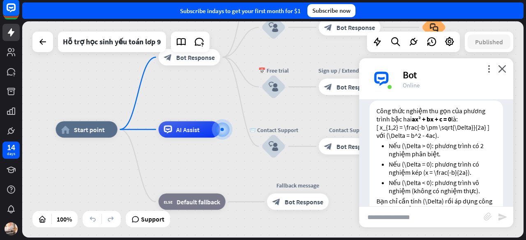
scroll to position [258, 0]
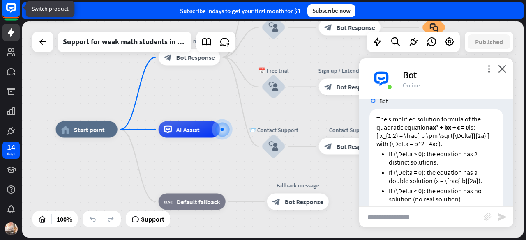
click at [12, 14] on rect at bounding box center [11, 8] width 18 height 18
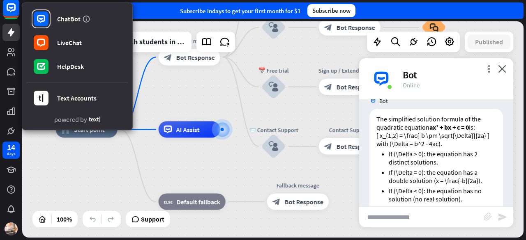
click at [136, 159] on div "home_2 Start point ✨ Main menu block_bot_response Bot Response 💲 Subscription b…" at bounding box center [306, 238] width 501 height 216
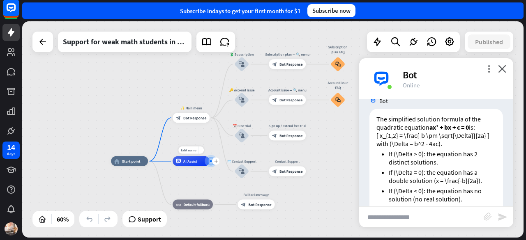
drag, startPoint x: 242, startPoint y: 148, endPoint x: 214, endPoint y: 170, distance: 35.9
click at [210, 166] on div "Edit name more_yellow plus AI Assist" at bounding box center [191, 162] width 37 height 10
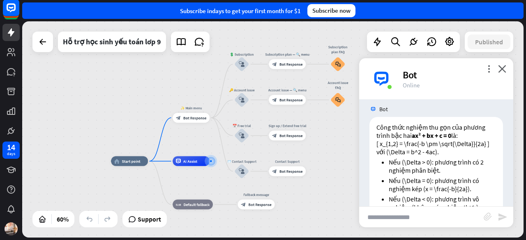
scroll to position [274, 0]
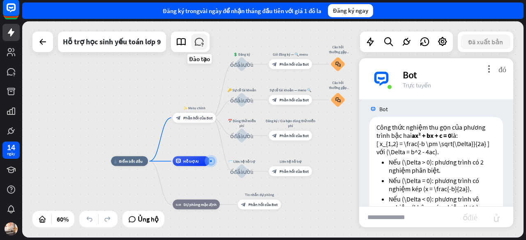
click at [199, 42] on icon at bounding box center [199, 42] width 11 height 11
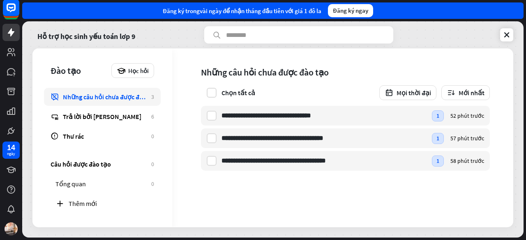
click at [67, 70] on font "Đào tạo" at bounding box center [66, 71] width 30 height 12
click at [509, 32] on icon at bounding box center [506, 35] width 8 height 8
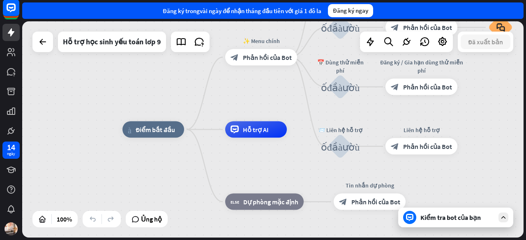
click at [439, 221] on font "Kiểm tra bot của bạn" at bounding box center [450, 218] width 60 height 8
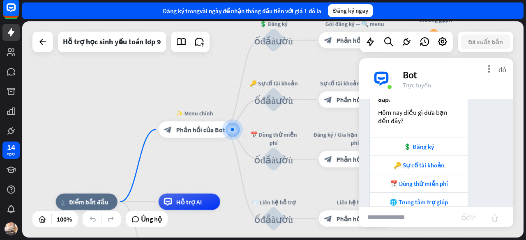
scroll to position [111, 0]
click at [423, 226] on input "text" at bounding box center [410, 217] width 102 height 21
type input "*"
type input "**********"
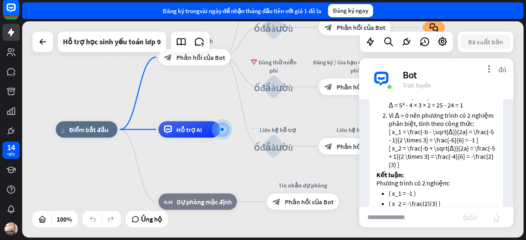
scroll to position [360, 0]
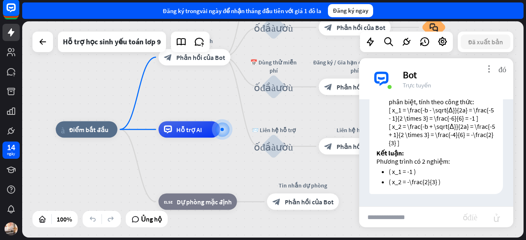
click at [487, 67] on font "more_vert" at bounding box center [489, 69] width 8 height 8
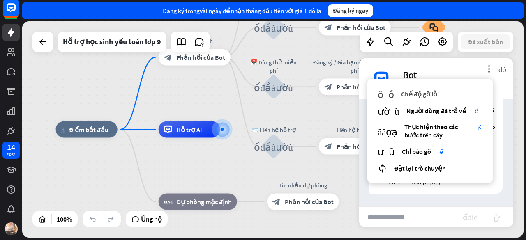
click at [417, 94] on font "Chế độ gỡ lỗi" at bounding box center [420, 94] width 38 height 8
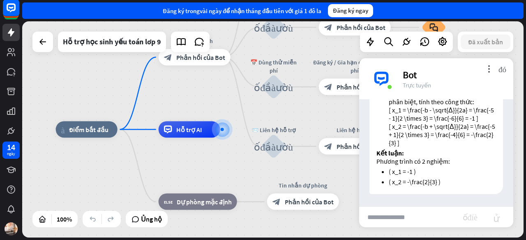
scroll to position [539, 0]
click at [386, 215] on input "text" at bounding box center [411, 217] width 104 height 21
type input "**********"
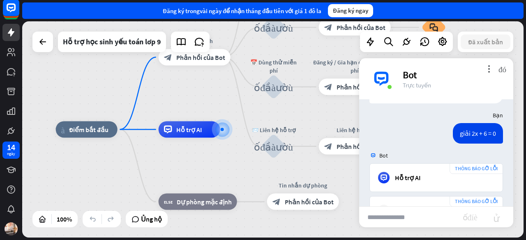
scroll to position [757, 0]
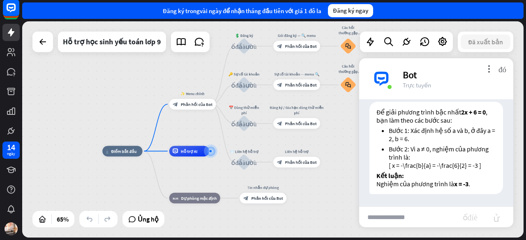
drag, startPoint x: 200, startPoint y: 94, endPoint x: 191, endPoint y: 122, distance: 29.4
click at [191, 122] on div "nhà_2 Điểm bắt đầu ✨ Menu chính block_bot_response Phản hồi của Bot 💲 Đăng ký k…" at bounding box center [272, 129] width 501 height 216
